Goal: Transaction & Acquisition: Obtain resource

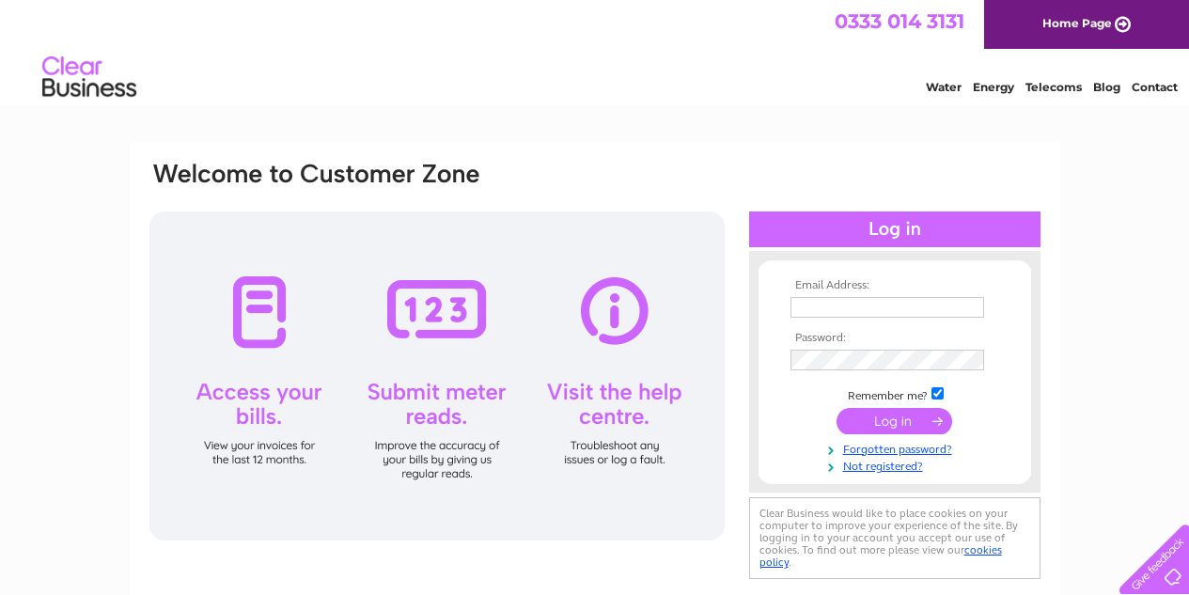
type input "[EMAIL_ADDRESS][DOMAIN_NAME]"
click at [884, 422] on input "submit" at bounding box center [894, 421] width 116 height 26
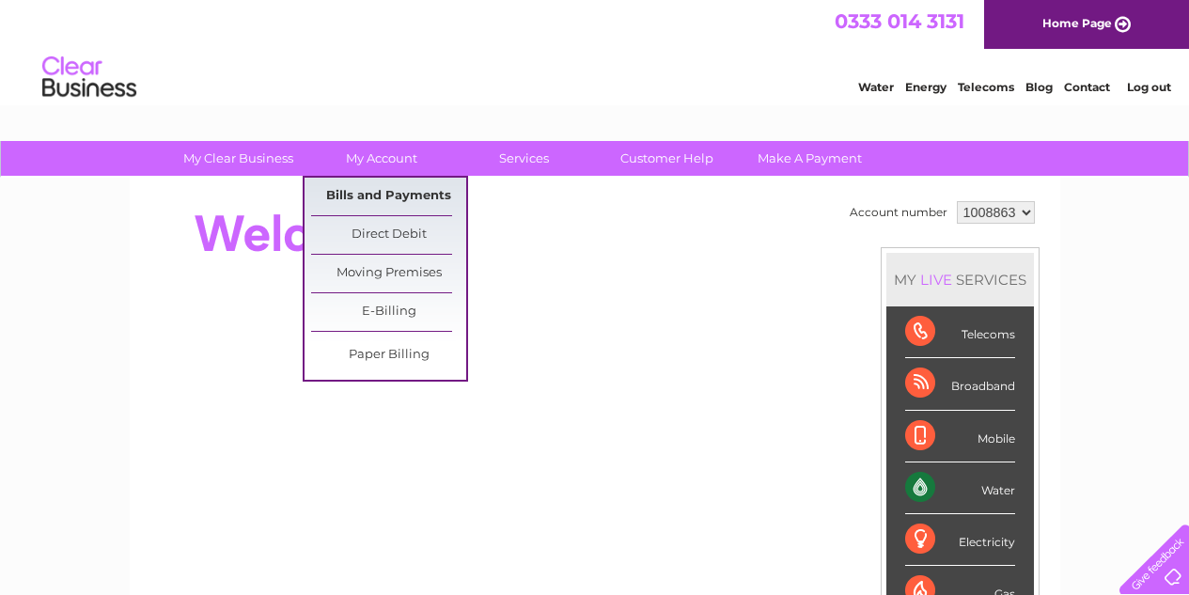
click at [365, 190] on link "Bills and Payments" at bounding box center [388, 197] width 155 height 38
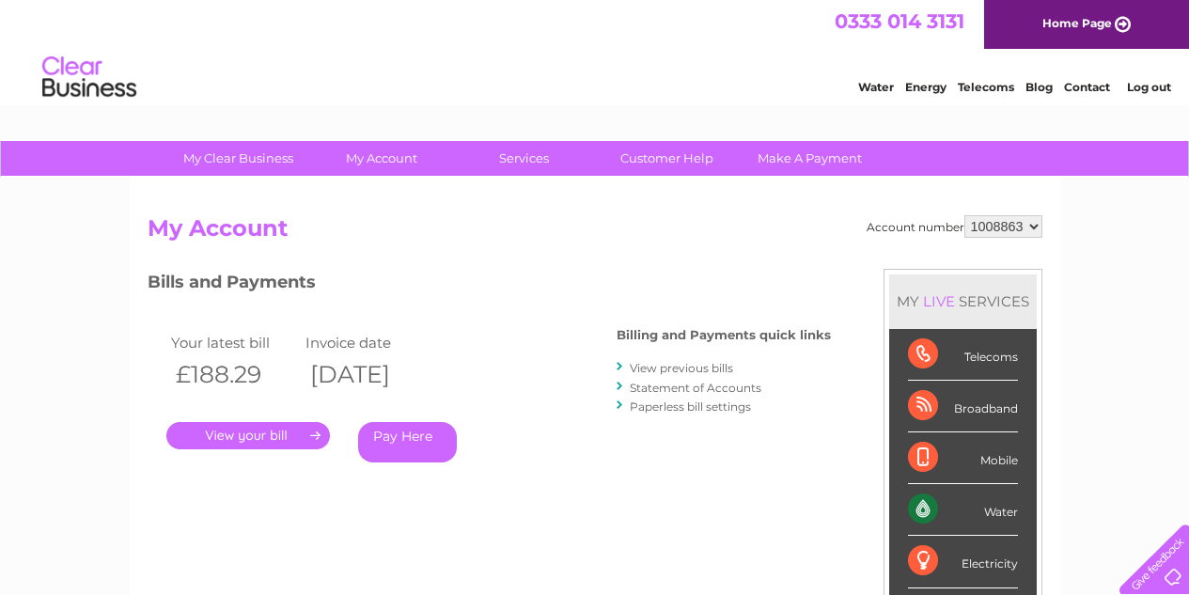
click at [273, 434] on link "." at bounding box center [248, 435] width 164 height 27
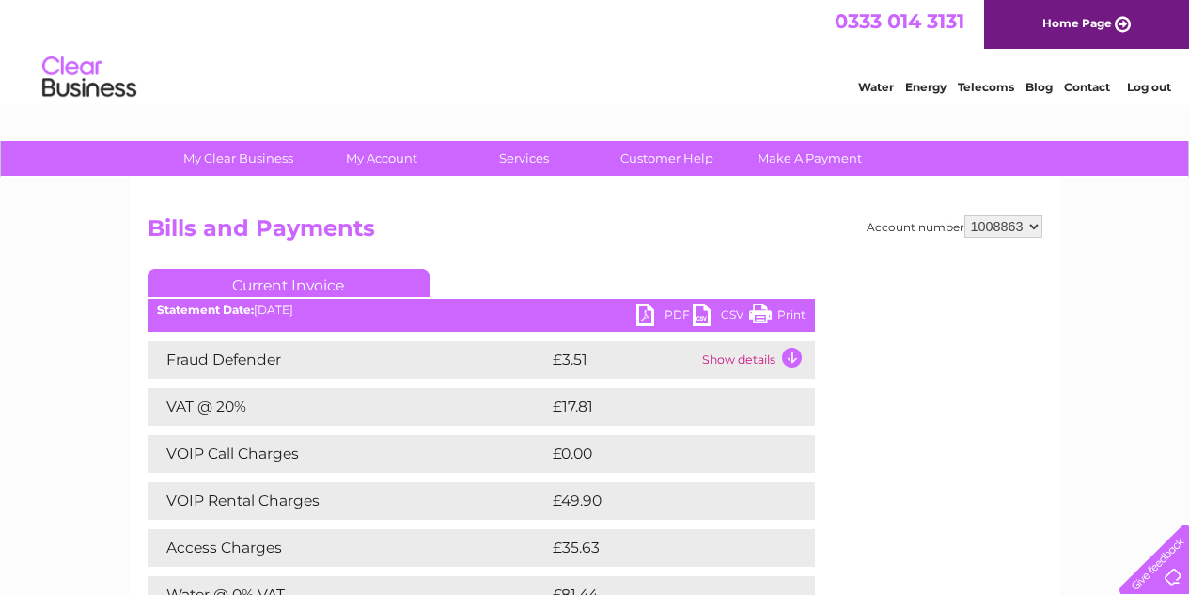
click at [639, 309] on link "PDF" at bounding box center [664, 317] width 56 height 27
